Goal: Information Seeking & Learning: Learn about a topic

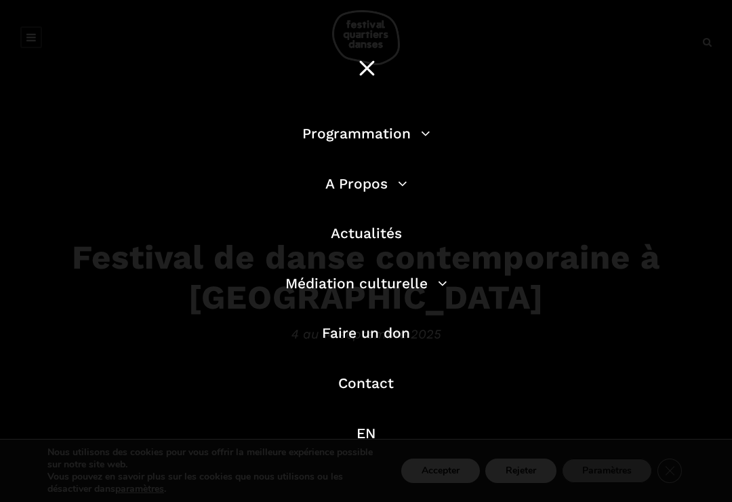
click at [372, 134] on link "Programmation" at bounding box center [366, 133] width 128 height 17
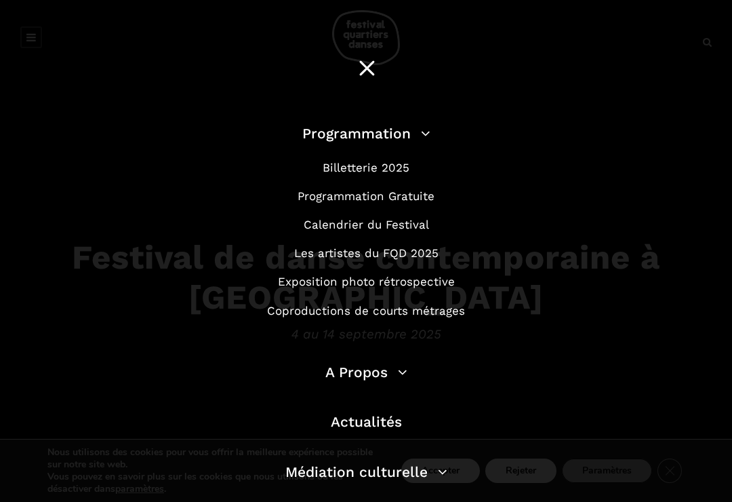
click at [364, 198] on link "Programmation Gratuite" at bounding box center [366, 196] width 137 height 14
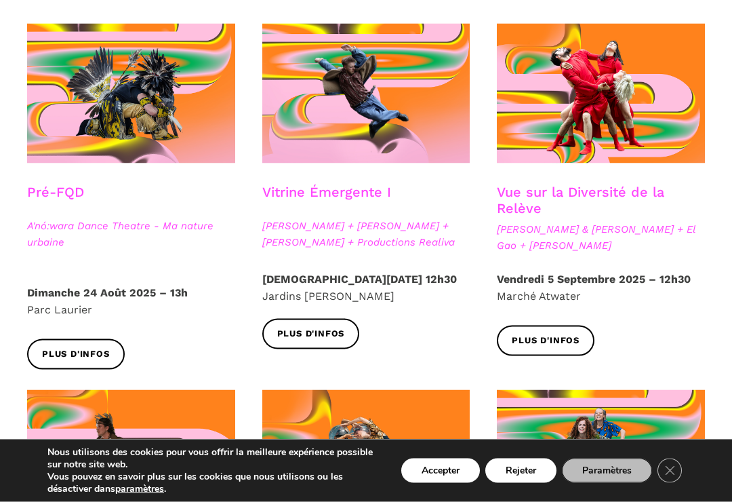
scroll to position [388, 0]
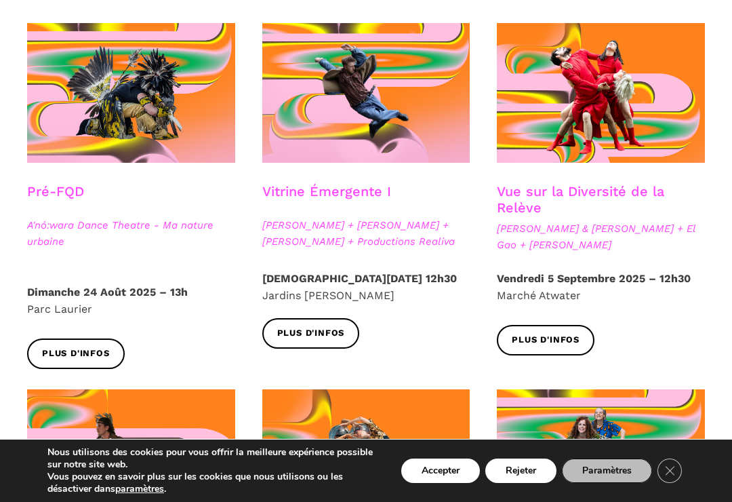
click at [673, 480] on icon "Close GDPR Cookie Banner" at bounding box center [670, 470] width 24 height 20
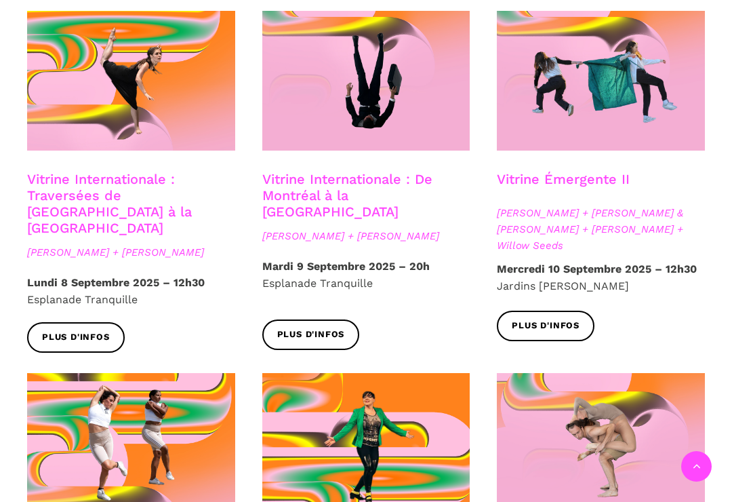
scroll to position [1137, 0]
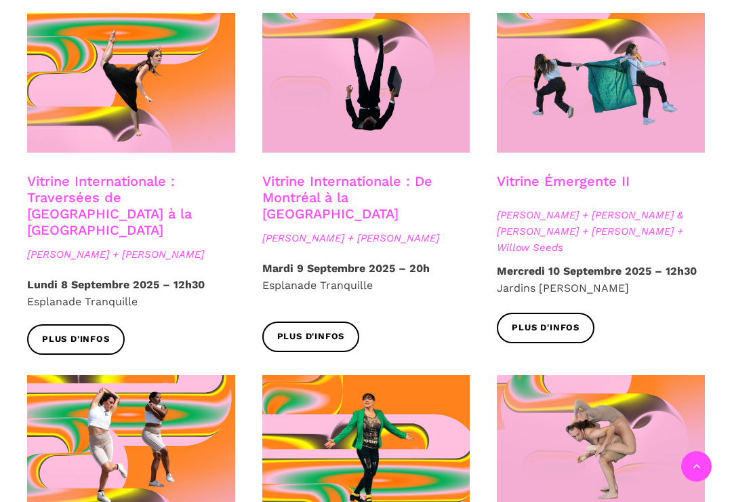
click at [297, 330] on span "Plus d'infos" at bounding box center [311, 337] width 68 height 14
click at [75, 332] on span "Plus d'infos" at bounding box center [76, 339] width 68 height 14
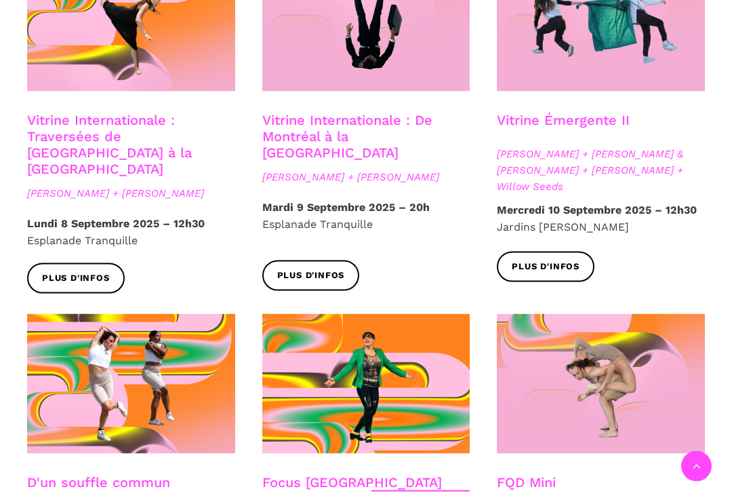
scroll to position [1199, 0]
click at [532, 251] on link "Plus d'infos" at bounding box center [546, 266] width 98 height 31
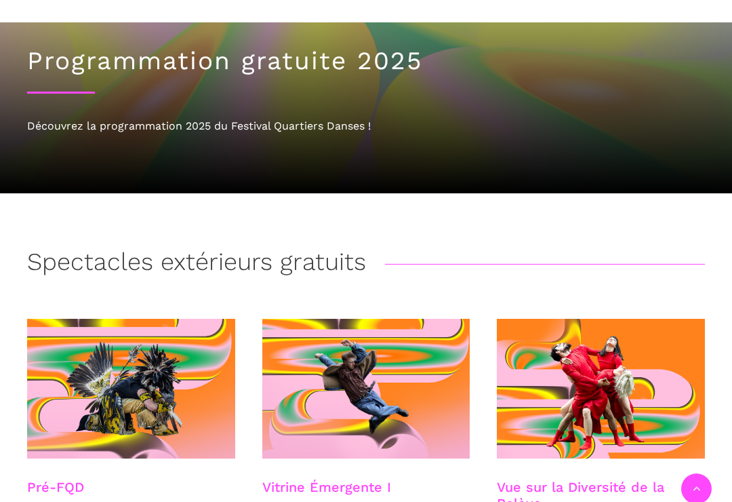
scroll to position [0, 0]
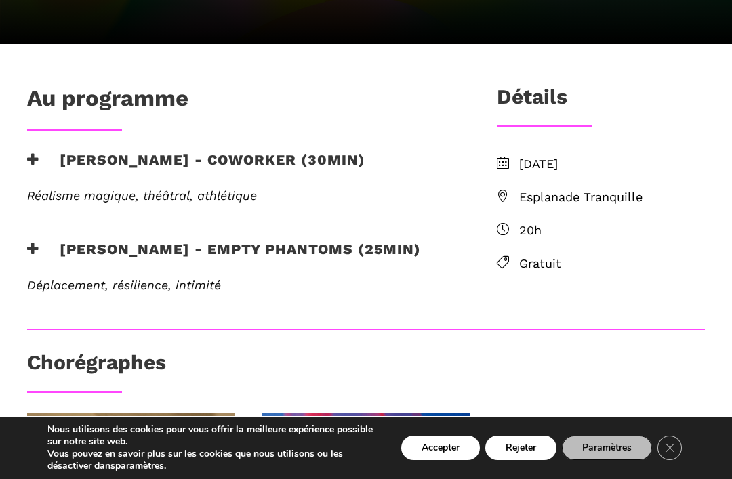
scroll to position [352, 0]
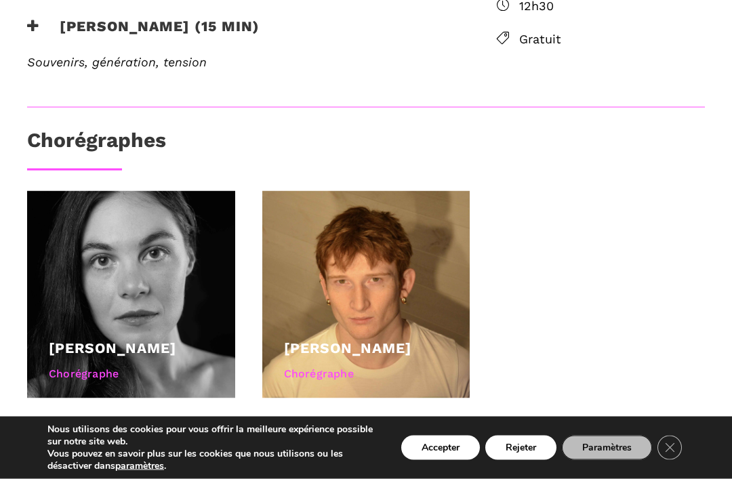
scroll to position [549, 0]
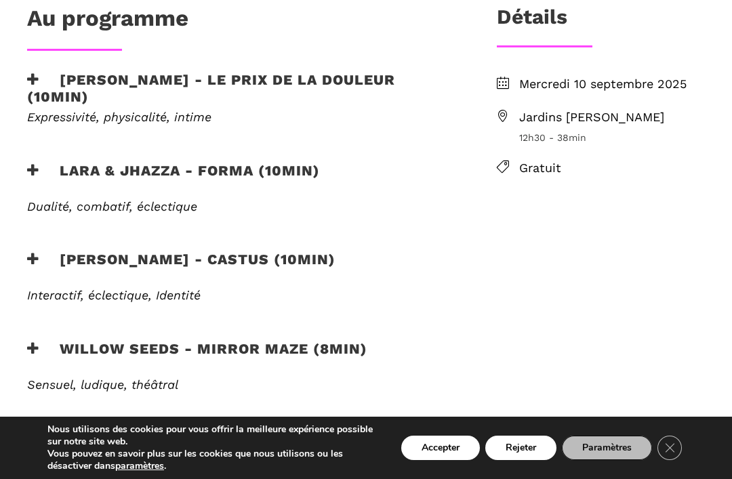
scroll to position [456, 0]
